Goal: Find specific page/section: Find specific page/section

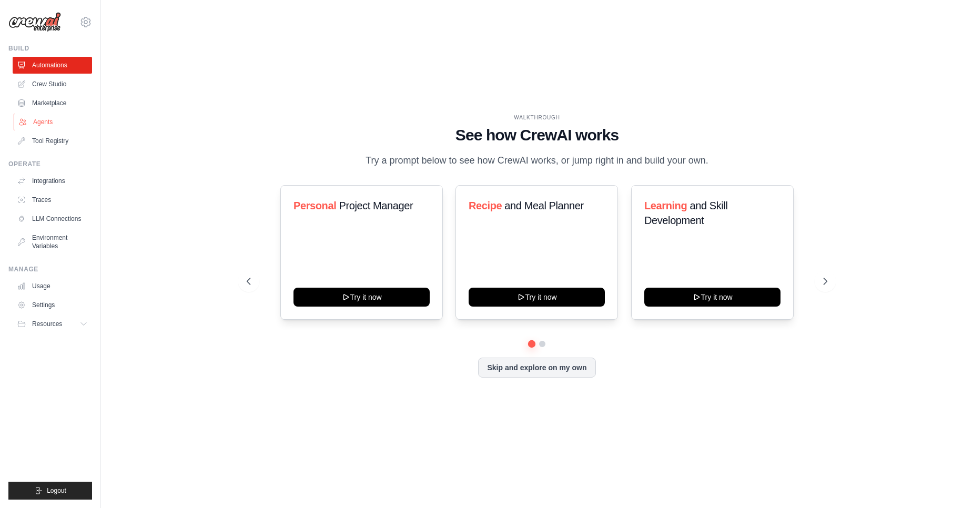
click at [34, 120] on link "Agents" at bounding box center [53, 122] width 79 height 17
